Goal: Transaction & Acquisition: Purchase product/service

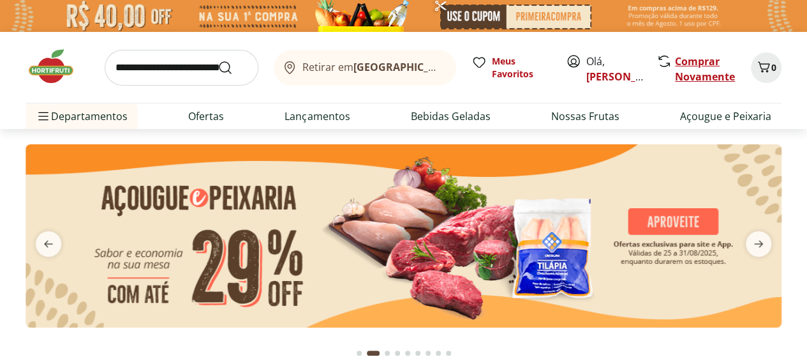
click at [686, 71] on link "Comprar Novamente" at bounding box center [705, 68] width 60 height 29
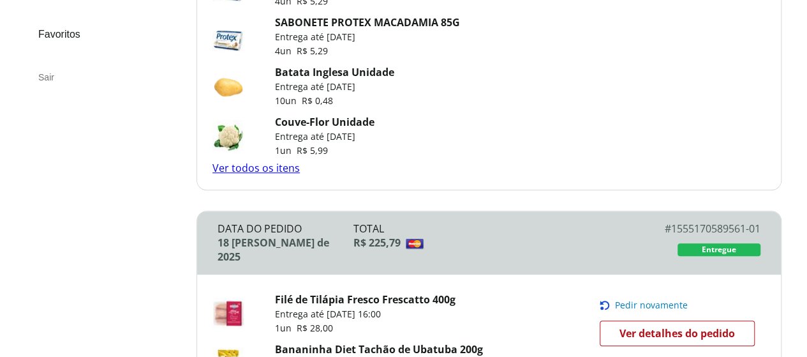
scroll to position [255, 0]
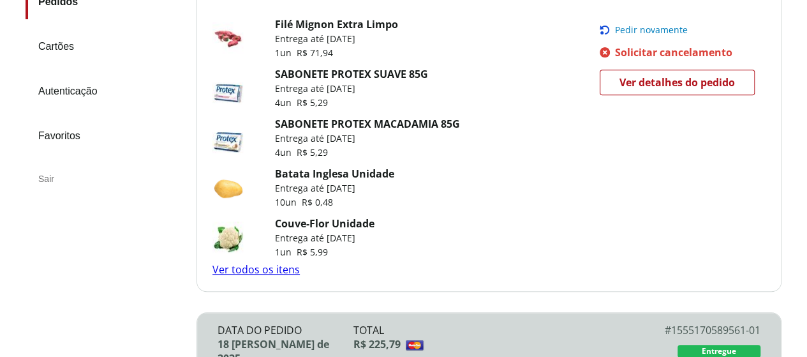
click at [659, 25] on span "Pedir novamente" at bounding box center [651, 30] width 73 height 10
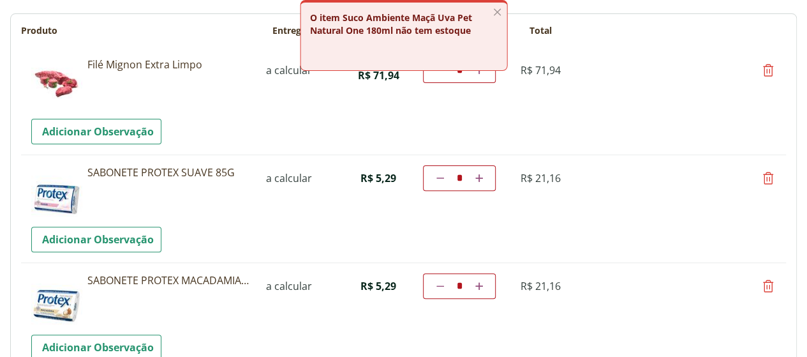
scroll to position [191, 0]
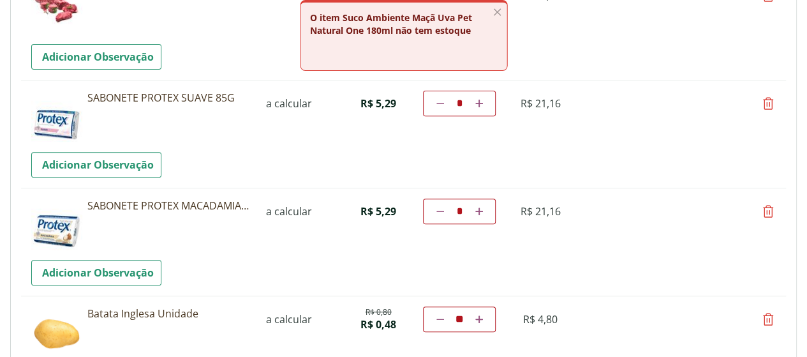
click at [768, 104] on icon at bounding box center [768, 103] width 15 height 15
type input "*"
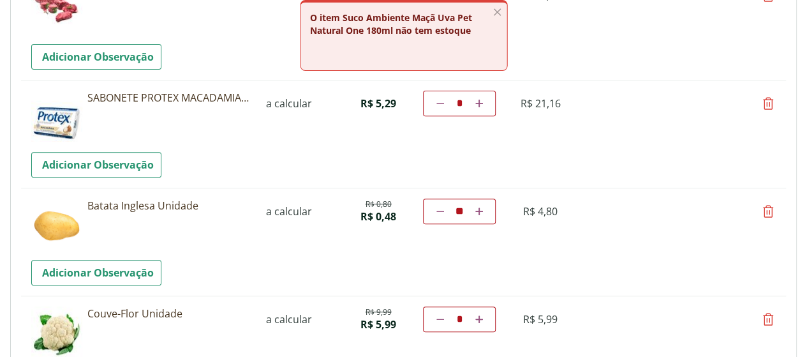
click at [763, 103] on icon at bounding box center [768, 103] width 15 height 15
type input "*"
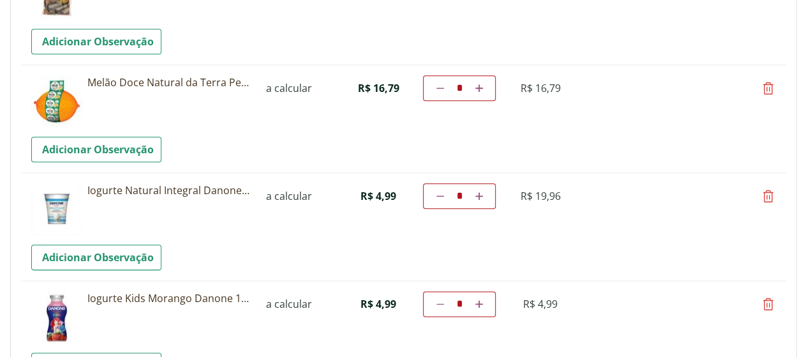
scroll to position [702, 0]
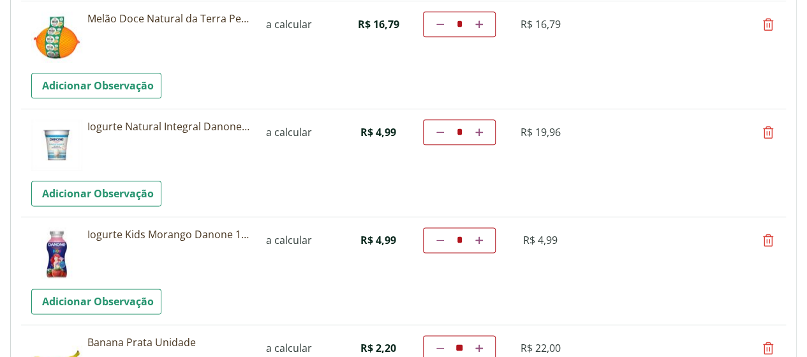
click at [764, 128] on icon at bounding box center [768, 131] width 15 height 15
type input "*"
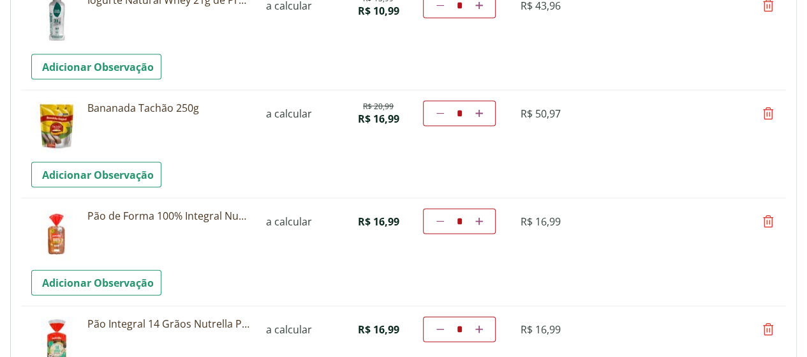
scroll to position [1276, 0]
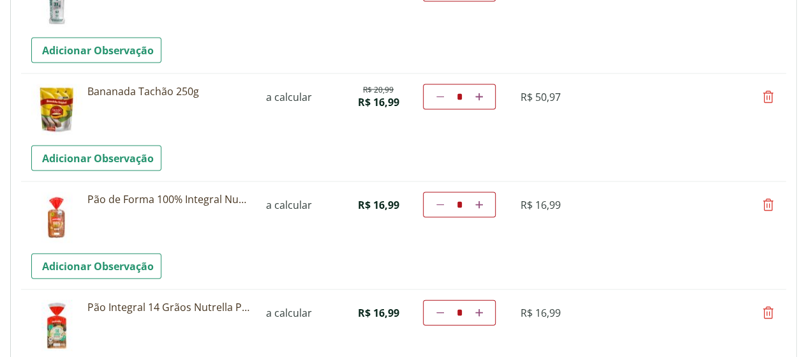
click at [483, 98] on icon at bounding box center [479, 97] width 8 height 8
type input "*"
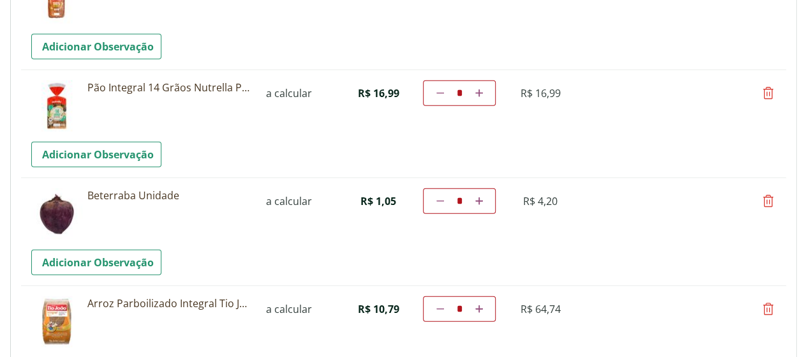
scroll to position [1496, 0]
click at [762, 195] on icon at bounding box center [768, 200] width 15 height 15
type input "*"
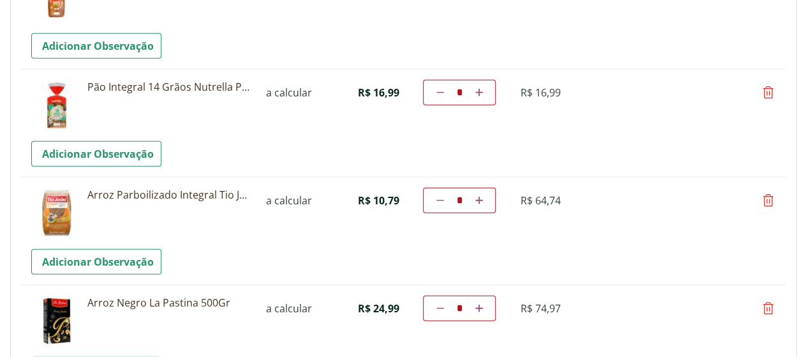
click at [483, 305] on icon at bounding box center [479, 308] width 8 height 8
type input "*"
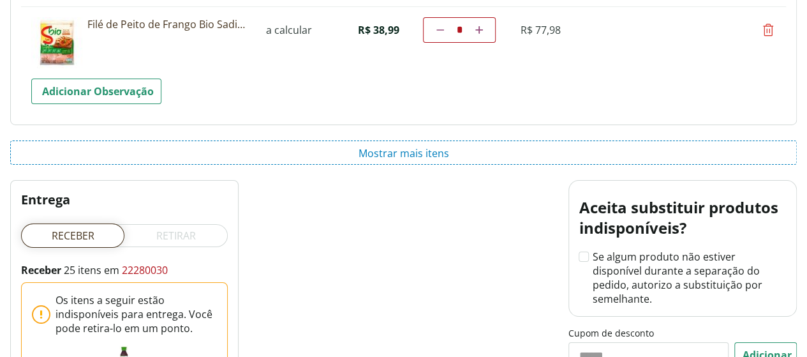
scroll to position [2233, 0]
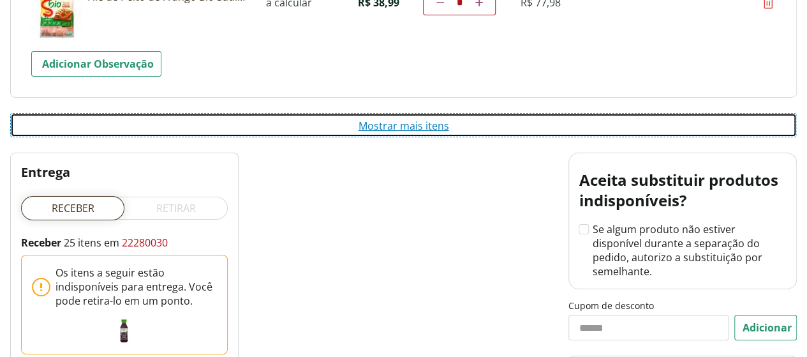
click at [371, 128] on button "Mostrar mais itens" at bounding box center [403, 125] width 787 height 24
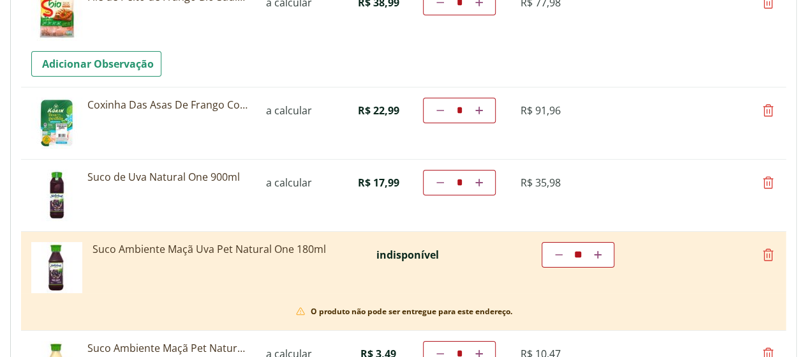
click at [769, 251] on icon at bounding box center [768, 254] width 15 height 15
type input "*"
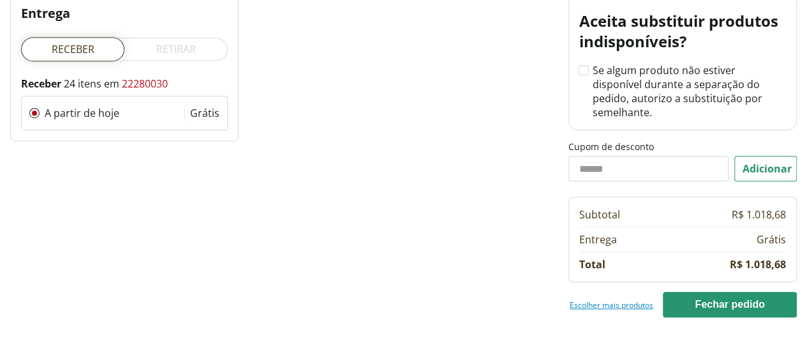
scroll to position [2807, 0]
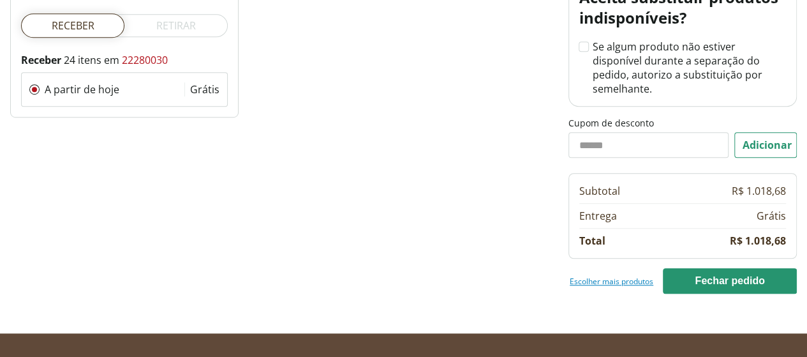
click at [632, 132] on input "Cupom de desconto" at bounding box center [649, 145] width 160 height 26
type input "*****"
click at [756, 132] on button "Adicionar" at bounding box center [765, 145] width 63 height 26
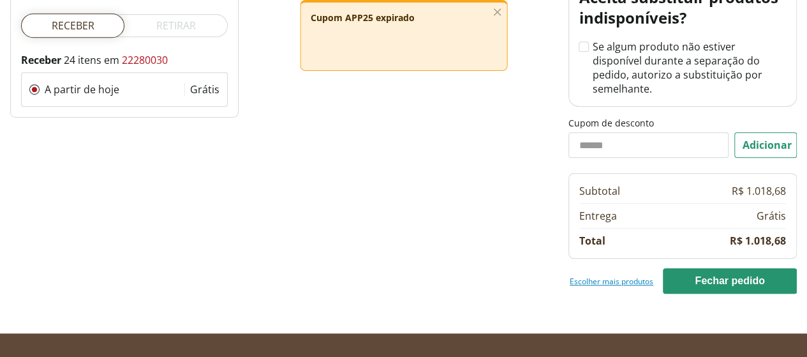
click at [706, 132] on input "Cupom de desconto" at bounding box center [649, 145] width 160 height 26
type input "*******"
click at [758, 132] on button "Adicionar" at bounding box center [765, 145] width 63 height 26
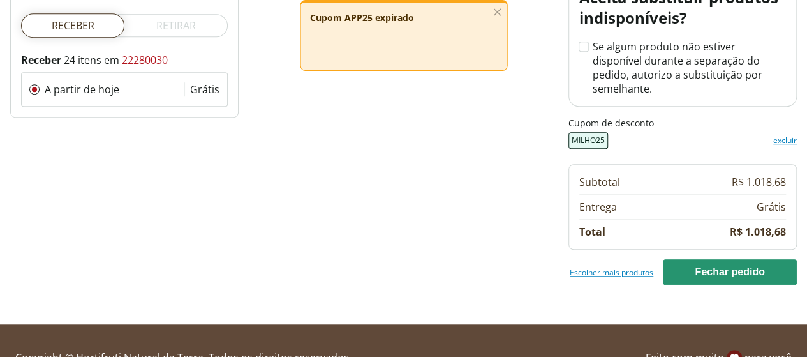
click at [787, 135] on link "excluir" at bounding box center [785, 140] width 24 height 10
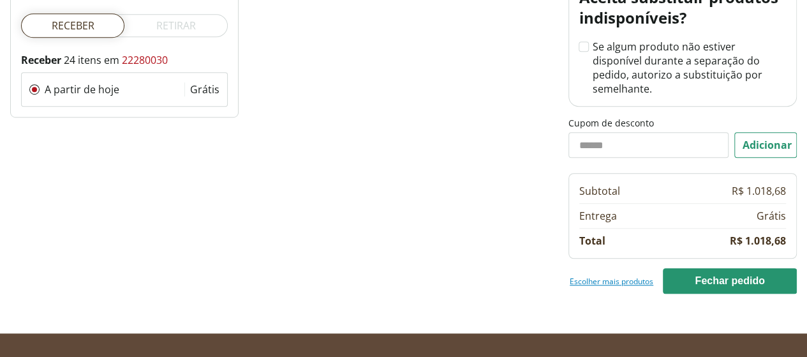
click at [625, 276] on link "Escolher mais produtos" at bounding box center [612, 281] width 84 height 10
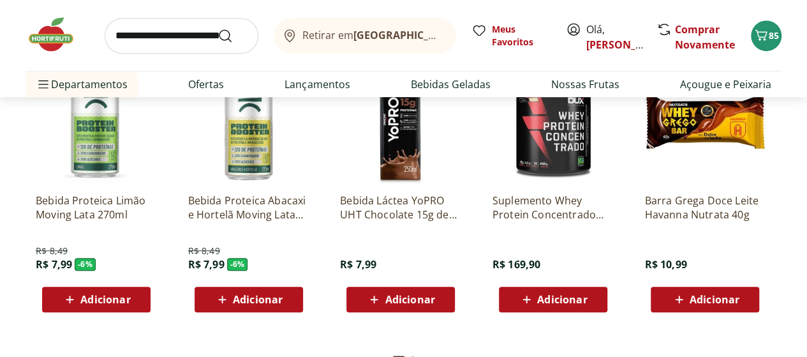
scroll to position [2744, 0]
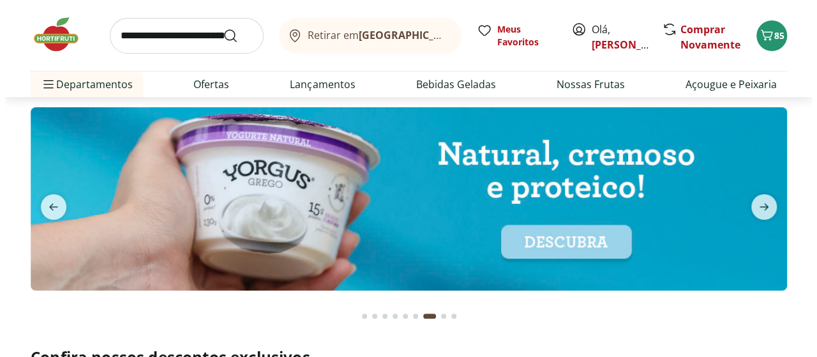
scroll to position [0, 0]
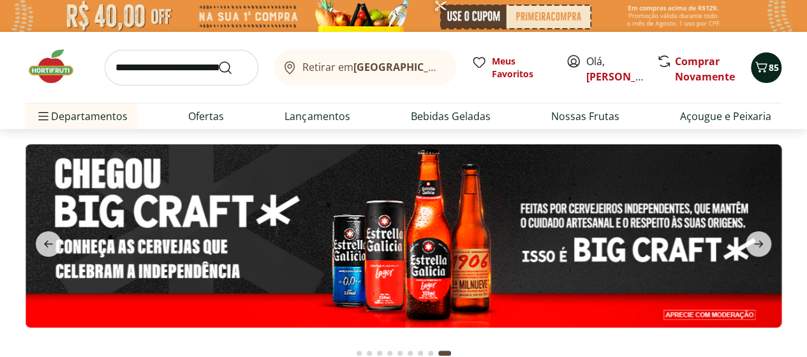
click at [769, 62] on span "85" at bounding box center [774, 67] width 10 height 12
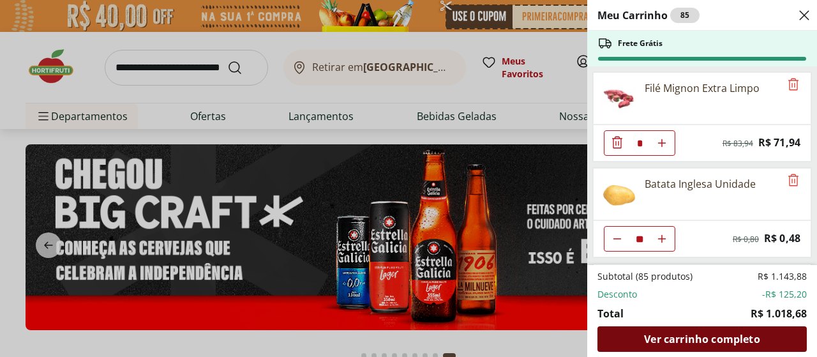
click at [717, 338] on span "Ver carrinho completo" at bounding box center [701, 339] width 115 height 10
